Goal: Information Seeking & Learning: Learn about a topic

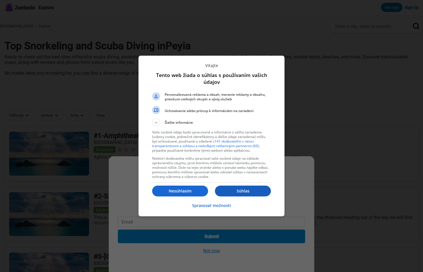
drag, startPoint x: 245, startPoint y: 193, endPoint x: 275, endPoint y: 193, distance: 29.7
click at [246, 193] on p "Súhlas" at bounding box center [243, 191] width 56 height 6
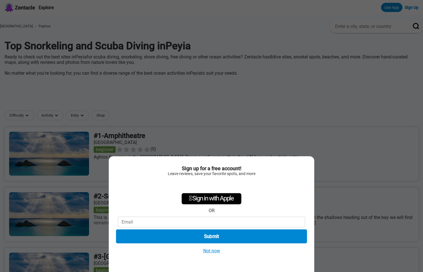
click at [226, 237] on button "Submit" at bounding box center [211, 237] width 191 height 14
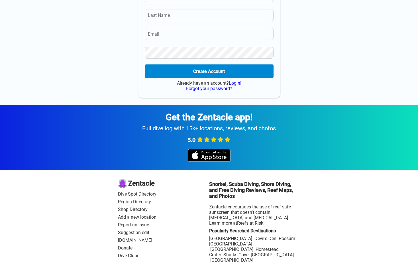
scroll to position [111, 0]
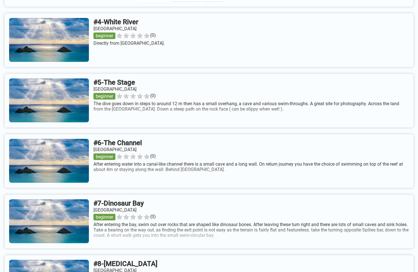
scroll to position [371, 0]
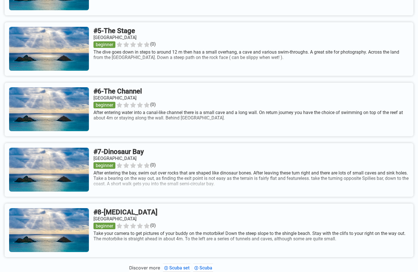
click at [66, 176] on link at bounding box center [209, 170] width 409 height 54
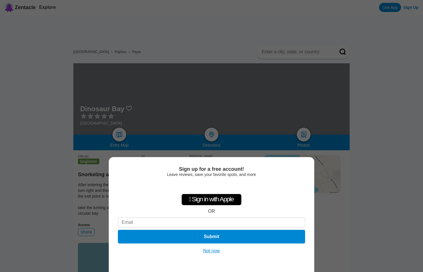
click at [120, 136] on div "Sign up for a free account! Leave reviews, save your favorite spots, and more …" at bounding box center [211, 136] width 423 height 272
click at [217, 251] on button "Not now" at bounding box center [211, 251] width 20 height 6
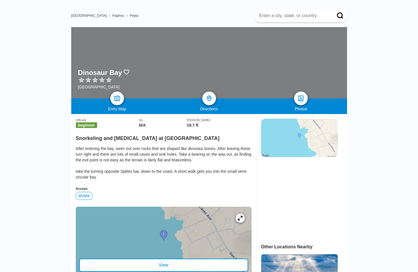
scroll to position [114, 0]
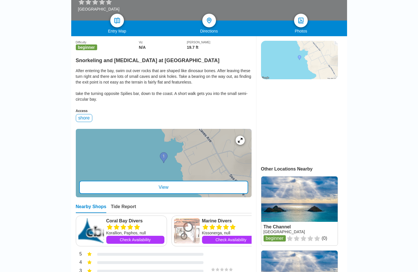
click at [167, 189] on div "View" at bounding box center [163, 187] width 169 height 13
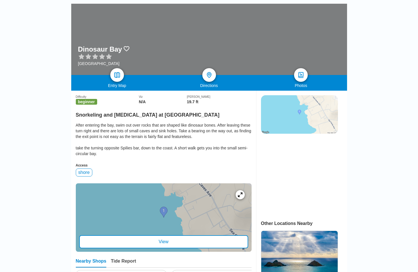
scroll to position [29, 0]
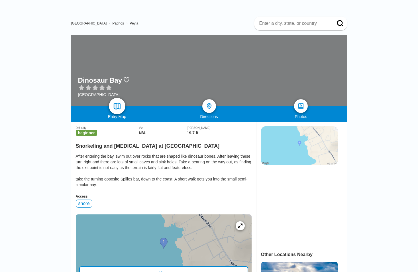
click at [114, 107] on img at bounding box center [117, 106] width 8 height 8
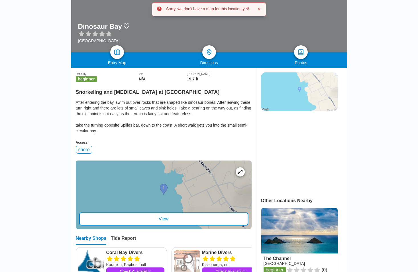
scroll to position [86, 0]
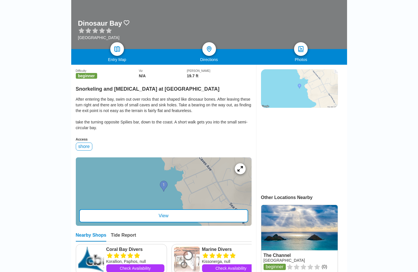
click at [241, 171] on icon at bounding box center [239, 168] width 5 height 5
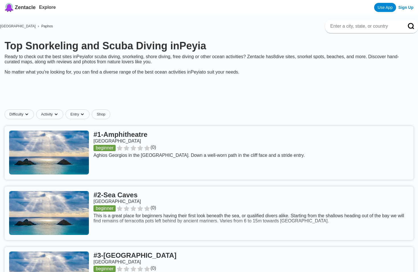
click at [72, 155] on link at bounding box center [209, 153] width 409 height 54
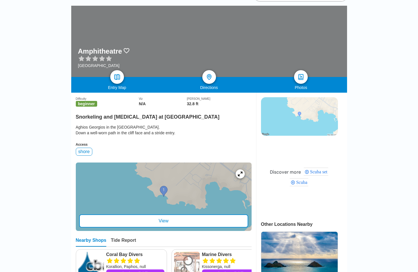
scroll to position [57, 0]
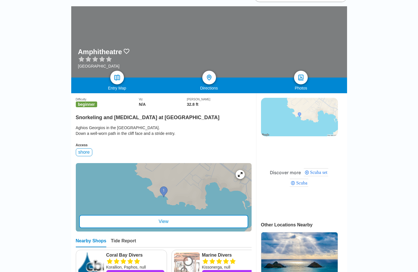
click at [314, 113] on img at bounding box center [299, 117] width 77 height 38
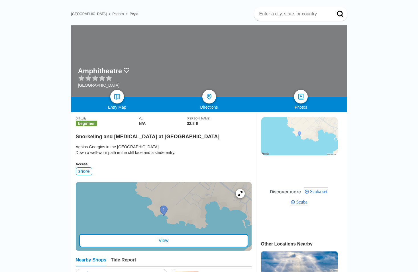
scroll to position [0, 0]
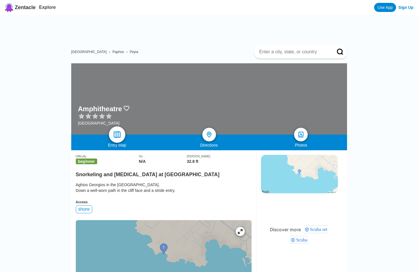
click at [117, 136] on img at bounding box center [117, 135] width 8 height 8
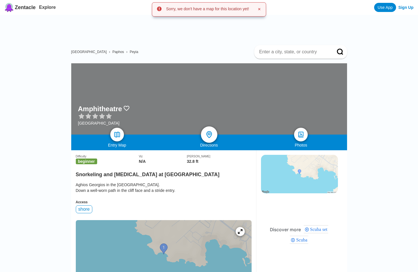
click at [206, 136] on img at bounding box center [209, 135] width 8 height 8
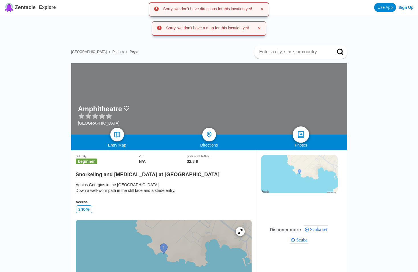
click at [298, 133] on img at bounding box center [301, 135] width 8 height 8
